Goal: Transaction & Acquisition: Purchase product/service

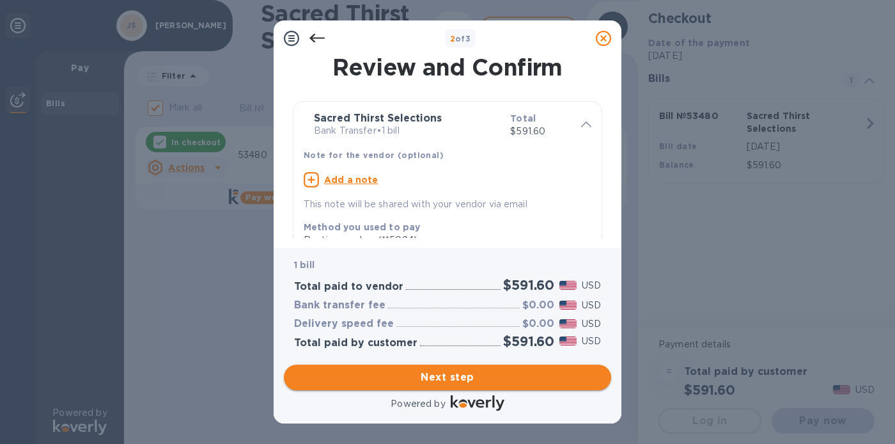
click at [440, 377] on span "Next step" at bounding box center [447, 376] width 307 height 15
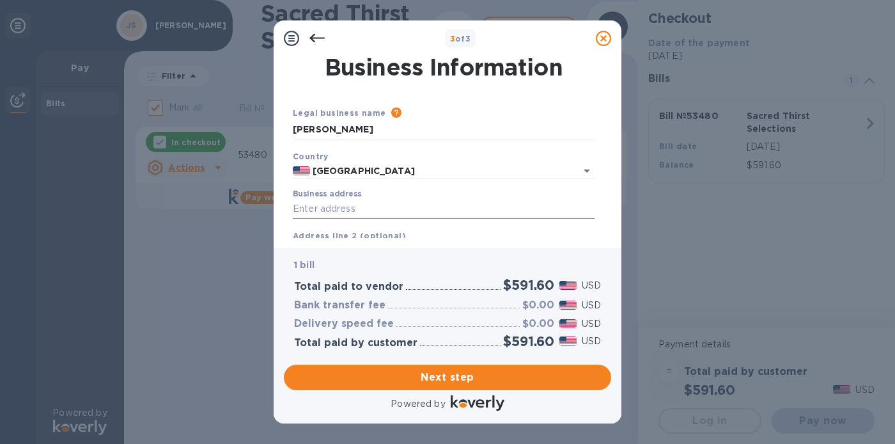
click at [379, 202] on input "Business address" at bounding box center [444, 208] width 302 height 19
type input "[STREET_ADDRESS]"
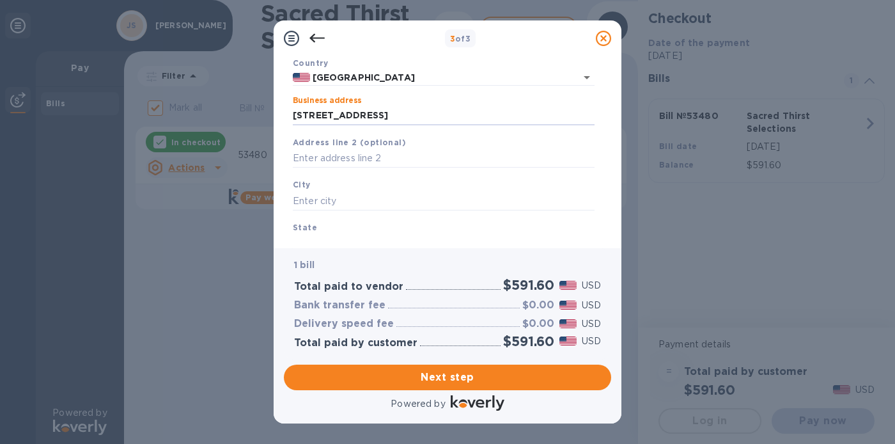
scroll to position [98, 0]
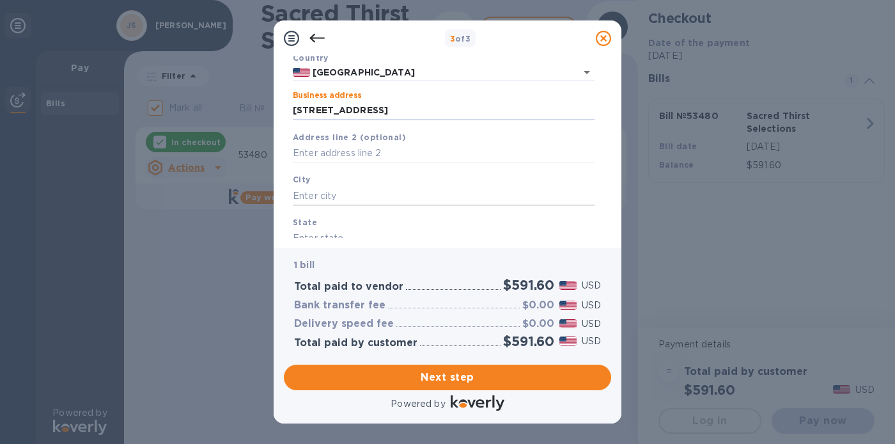
click at [354, 191] on input "text" at bounding box center [444, 195] width 302 height 19
type input "[GEOGRAPHIC_DATA]"
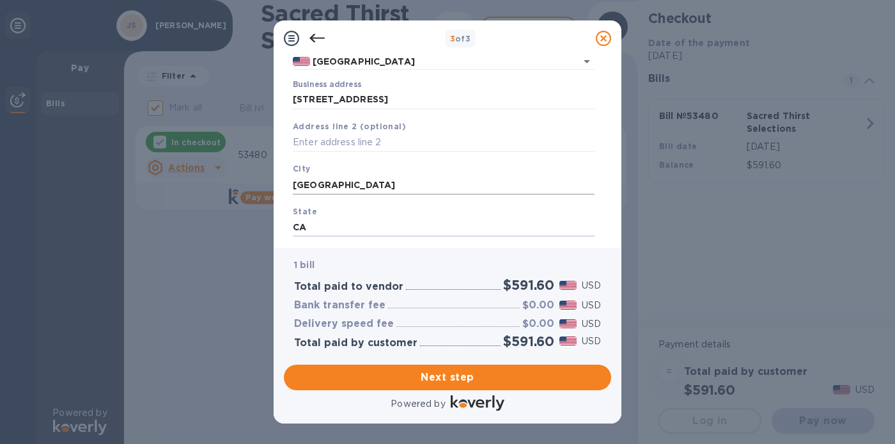
type input "CA"
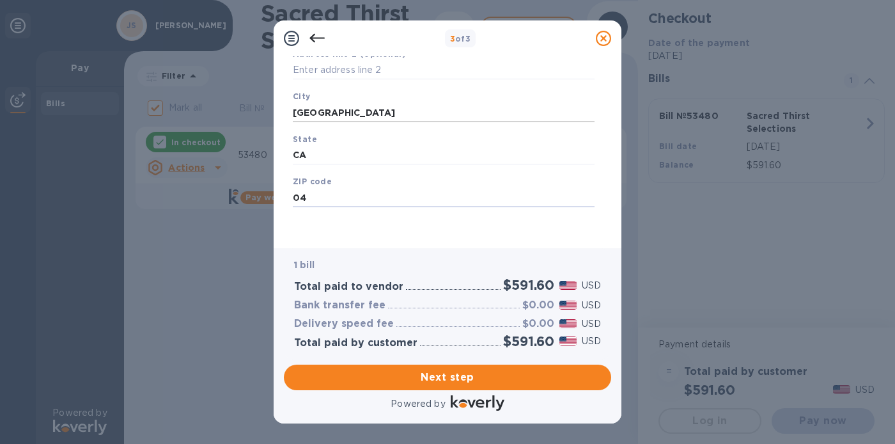
type input "0"
type input "94117"
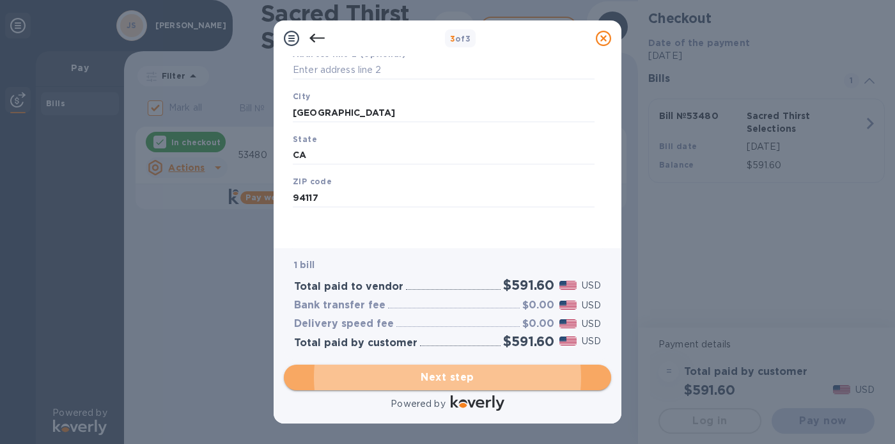
click at [456, 380] on span "Next step" at bounding box center [447, 376] width 307 height 15
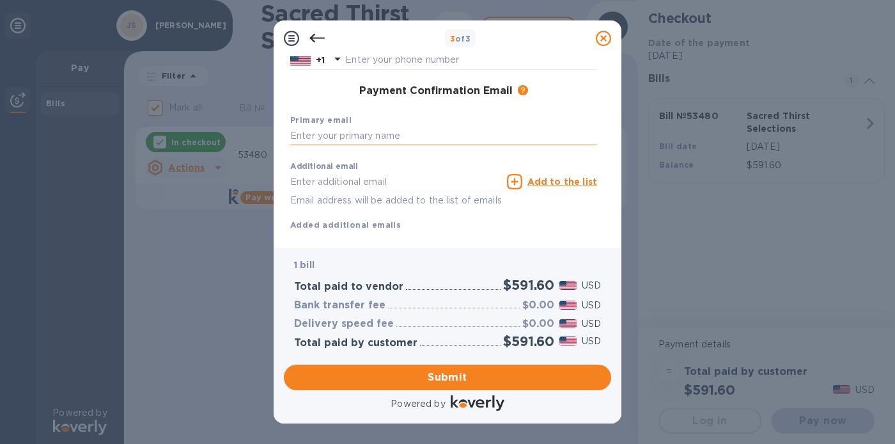
click at [382, 137] on input "text" at bounding box center [443, 136] width 307 height 19
type input "[EMAIL_ADDRESS][DOMAIN_NAME]"
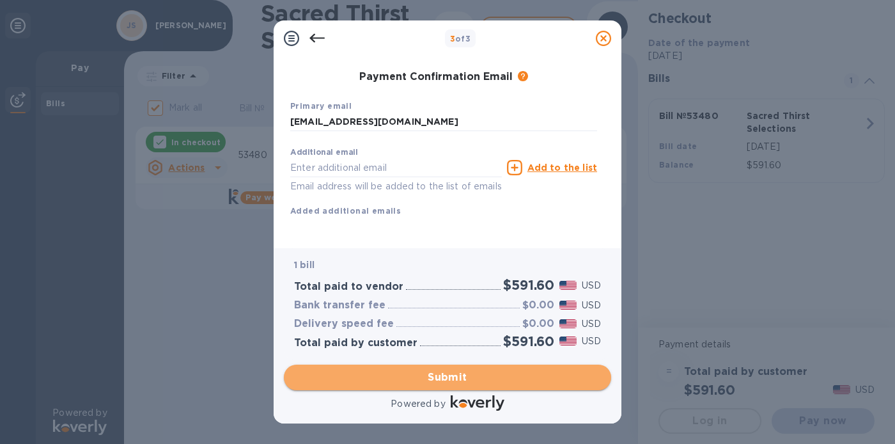
click at [459, 380] on span "Submit" at bounding box center [447, 376] width 307 height 15
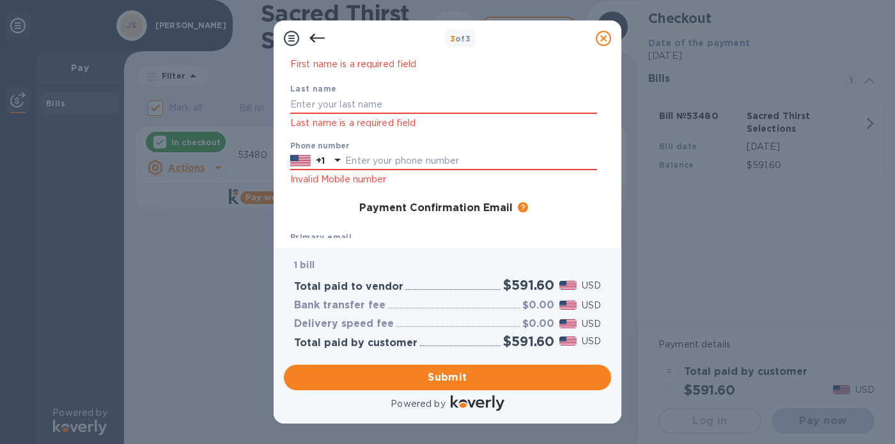
scroll to position [115, 0]
click at [369, 113] on input "text" at bounding box center [443, 105] width 307 height 19
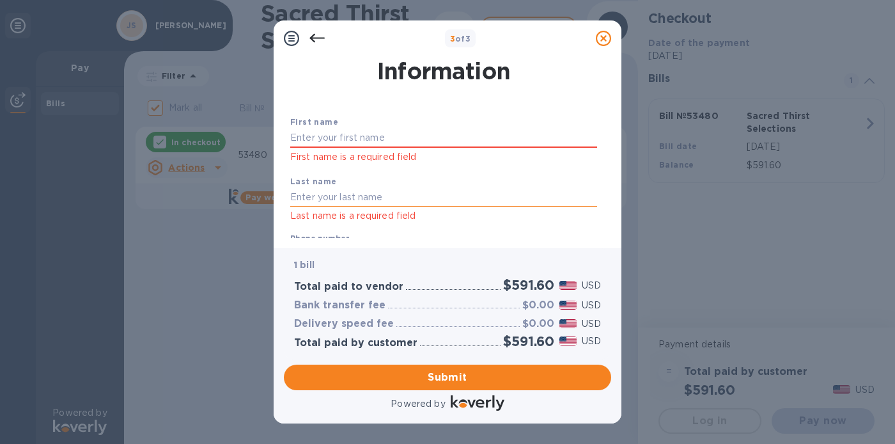
scroll to position [13, 0]
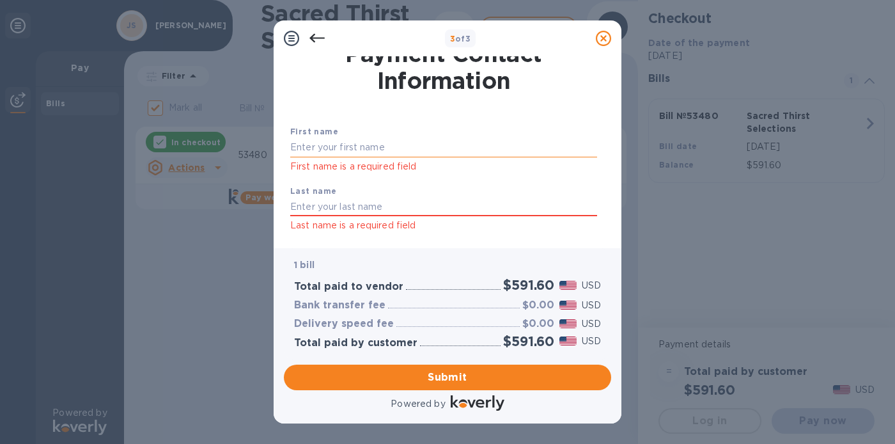
click at [352, 139] on input "text" at bounding box center [443, 147] width 307 height 19
type input "Max"
type input "[PERSON_NAME]"
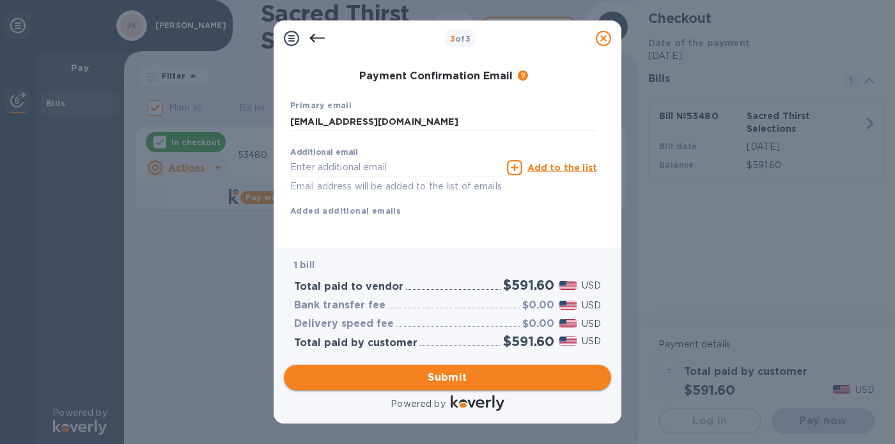
type input "5105209855"
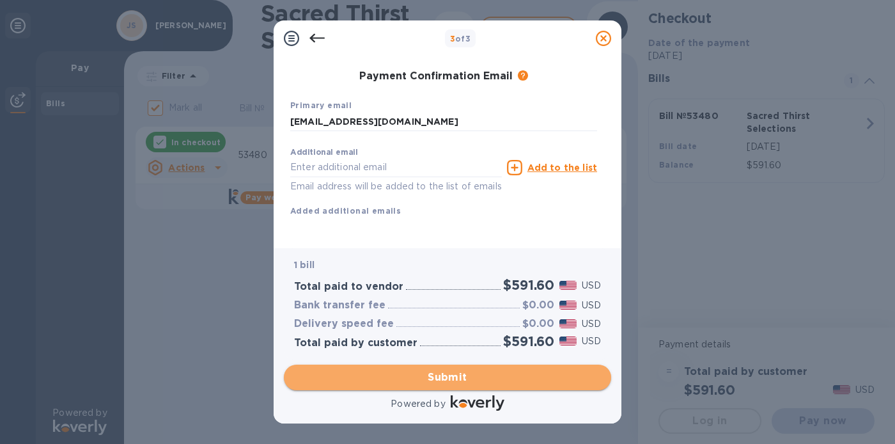
click at [442, 377] on span "Submit" at bounding box center [447, 376] width 307 height 15
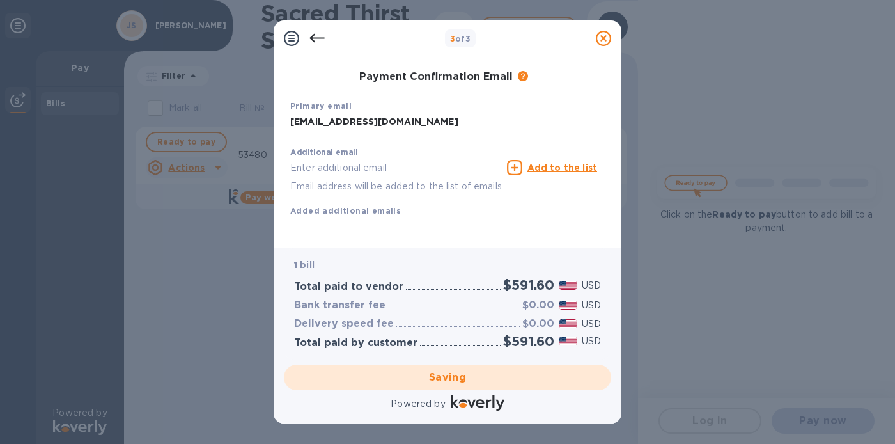
checkbox input "false"
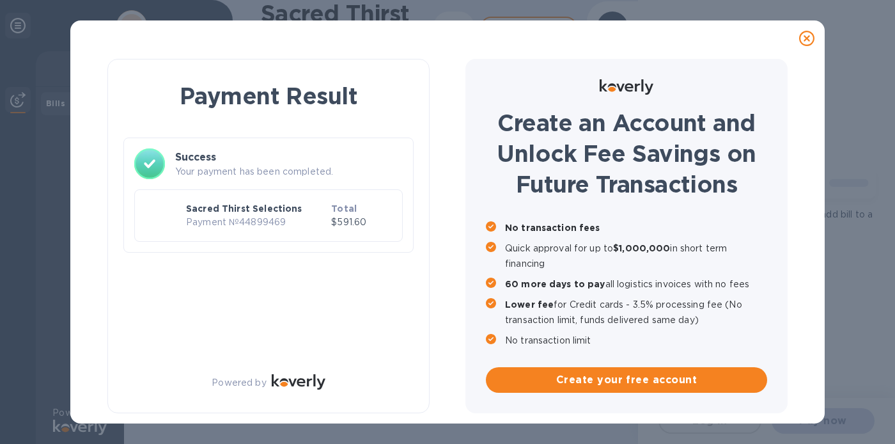
scroll to position [0, 0]
